Goal: Transaction & Acquisition: Book appointment/travel/reservation

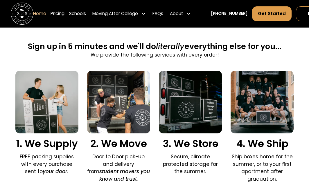
scroll to position [340, 0]
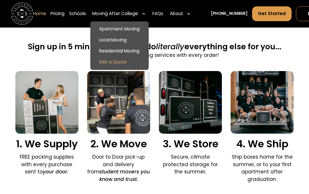
click at [118, 62] on link "Get a Quote" at bounding box center [119, 62] width 54 height 11
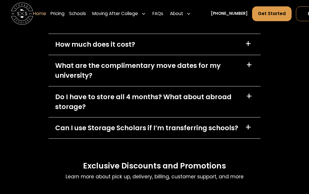
scroll to position [1580, 0]
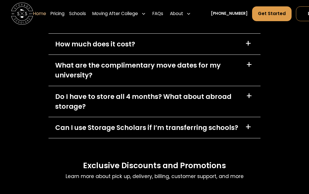
click at [143, 55] on div "How much does it cost? +" at bounding box center [154, 44] width 212 height 21
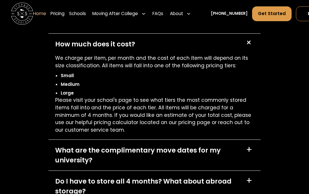
click at [143, 55] on div "How much does it cost? +" at bounding box center [154, 44] width 212 height 21
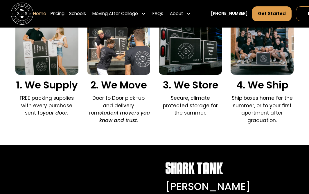
scroll to position [399, 0]
